Goal: Consume media (video, audio): Consume media (video, audio)

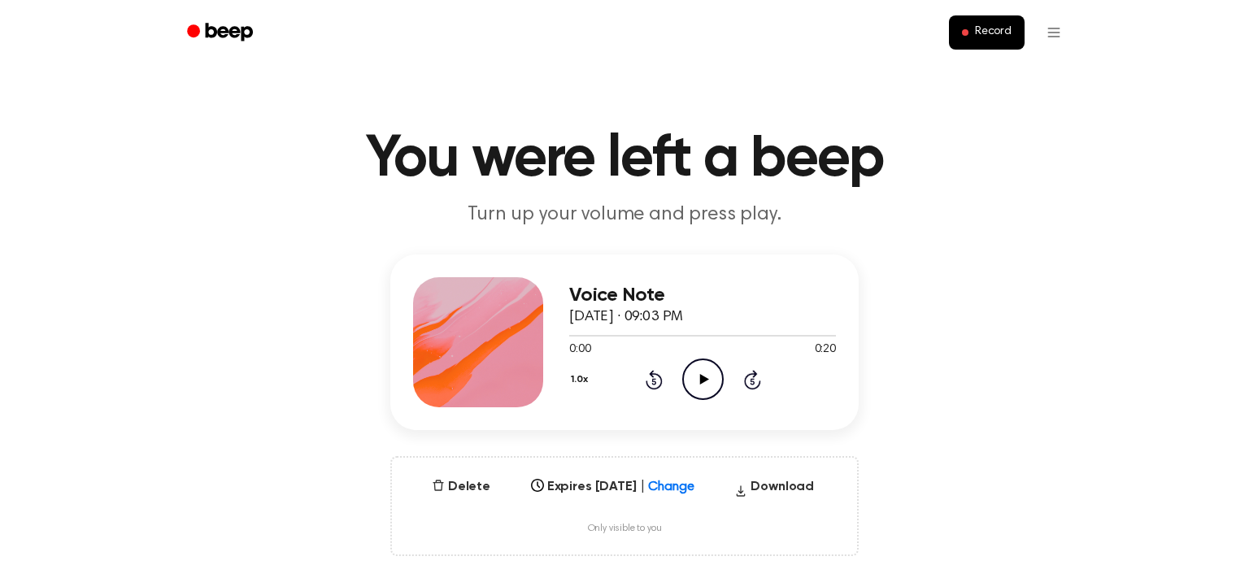
click at [692, 363] on circle at bounding box center [703, 380] width 40 height 40
click at [709, 388] on icon "Play Audio" at bounding box center [703, 379] width 41 height 41
